Goal: Task Accomplishment & Management: Complete application form

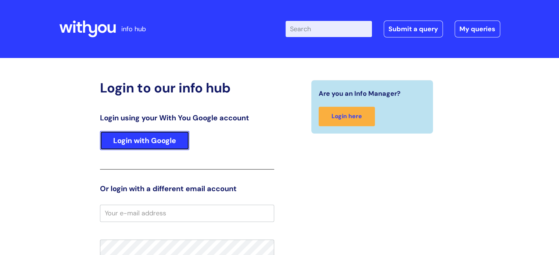
click at [162, 137] on link "Login with Google" at bounding box center [144, 140] width 89 height 19
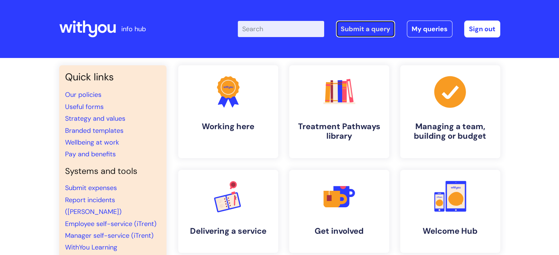
click at [373, 30] on link "Submit a query" at bounding box center [365, 29] width 59 height 17
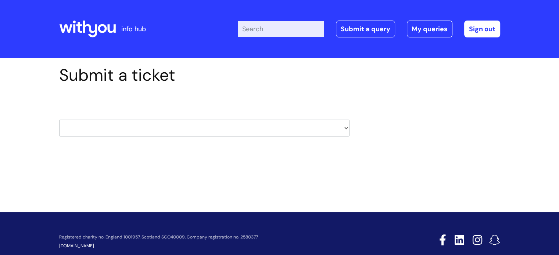
click at [301, 132] on select "HR / People IT and Support Clinical Drug Alerts Finance Accounts Data Support T…" at bounding box center [204, 128] width 290 height 17
select select "hr_/_people"
click at [59, 120] on select "HR / People IT and Support Clinical Drug Alerts Finance Accounts Data Support T…" at bounding box center [204, 128] width 290 height 17
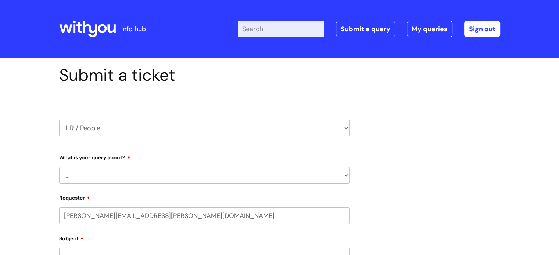
select select "80004286528"
click at [193, 175] on select "... Absence Query Holiday Query Employee change request General HR Query iTrent…" at bounding box center [204, 175] width 290 height 17
select select "Holiday Query"
click at [59, 167] on select "... Absence Query Holiday Query Employee change request General HR Query iTrent…" at bounding box center [204, 175] width 290 height 17
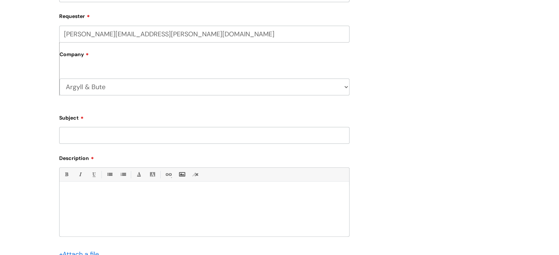
scroll to position [184, 0]
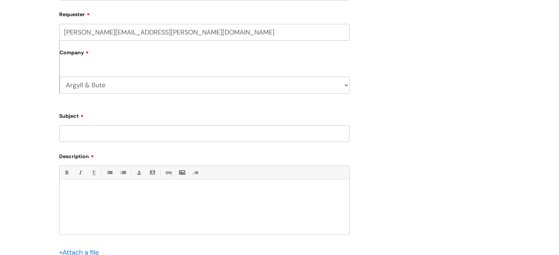
click at [150, 136] on input "Subject" at bounding box center [204, 133] width 290 height 17
type input "Holiday Entitlement 01.04.2024 - 31.03.25"
click at [72, 192] on p at bounding box center [204, 193] width 279 height 7
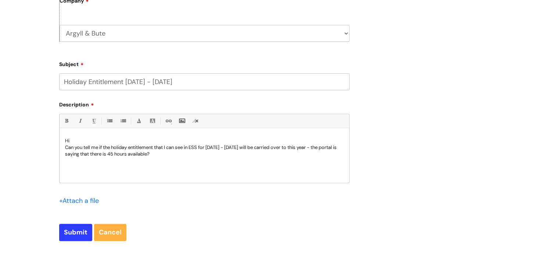
scroll to position [220, 0]
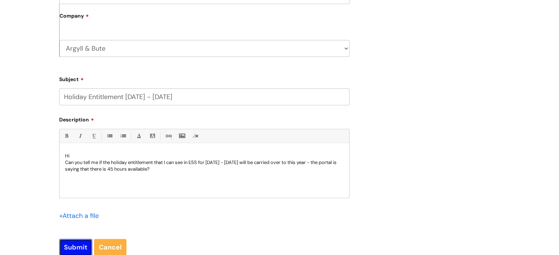
click at [78, 247] on input "Submit" at bounding box center [75, 247] width 33 height 17
type input "Please Wait..."
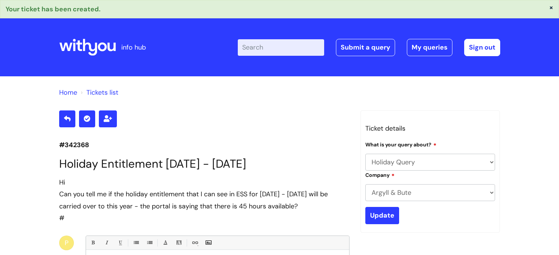
select select "Holiday Query"
click at [428, 44] on link "My queries" at bounding box center [430, 47] width 46 height 17
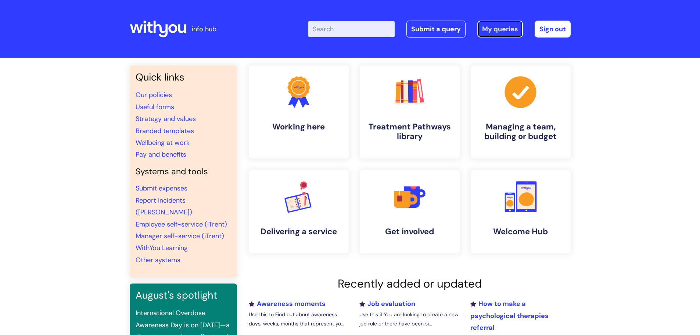
click at [492, 27] on link "My queries" at bounding box center [500, 29] width 46 height 17
